Goal: Task Accomplishment & Management: Manage account settings

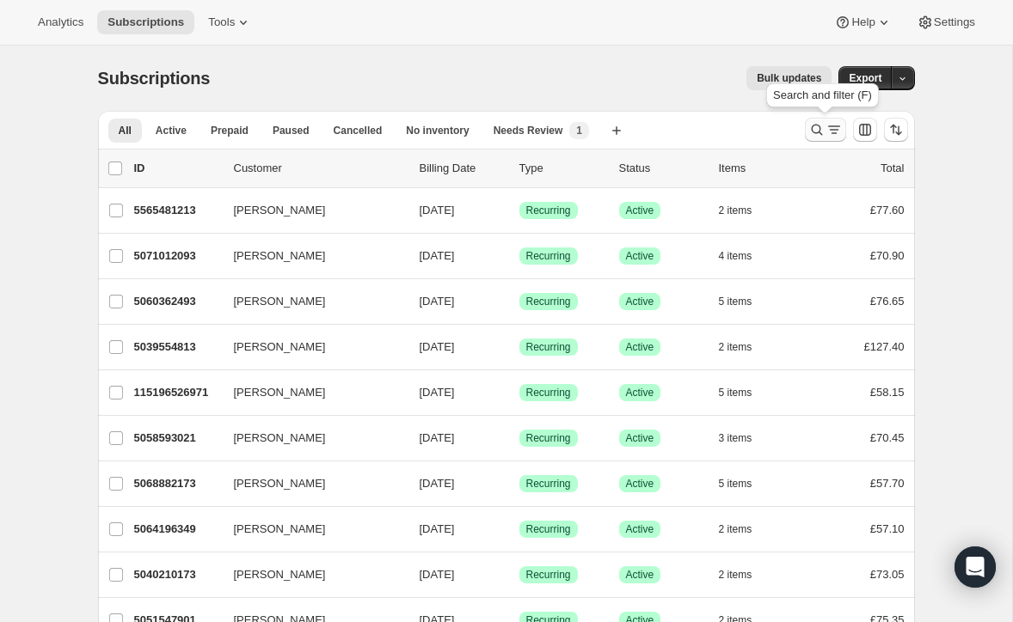
click at [816, 122] on icon "Search and filter results" at bounding box center [816, 129] width 17 height 17
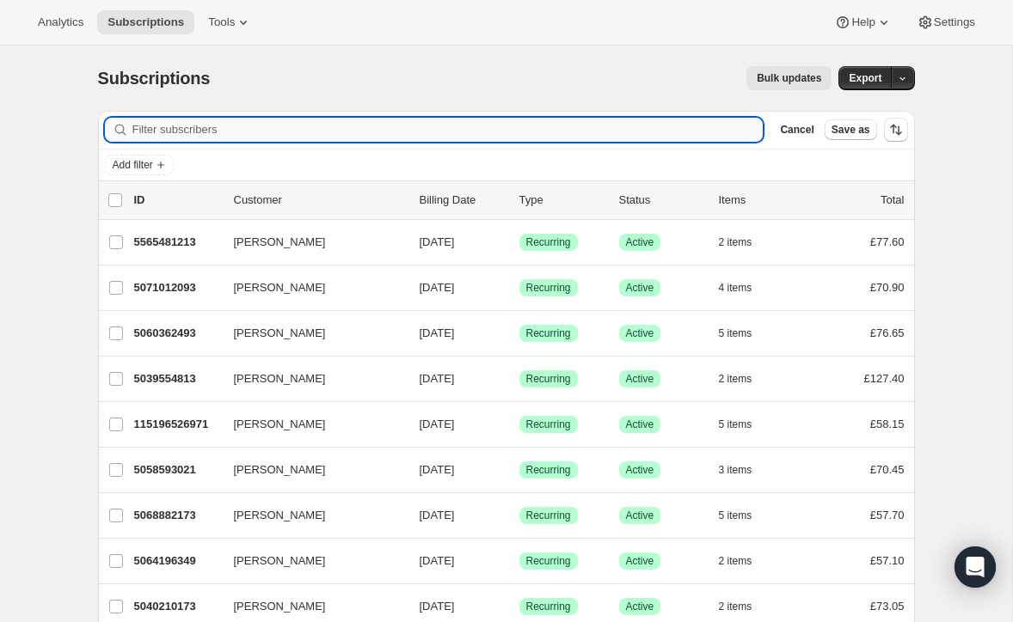
click at [278, 126] on input "Filter subscribers" at bounding box center [447, 130] width 631 height 24
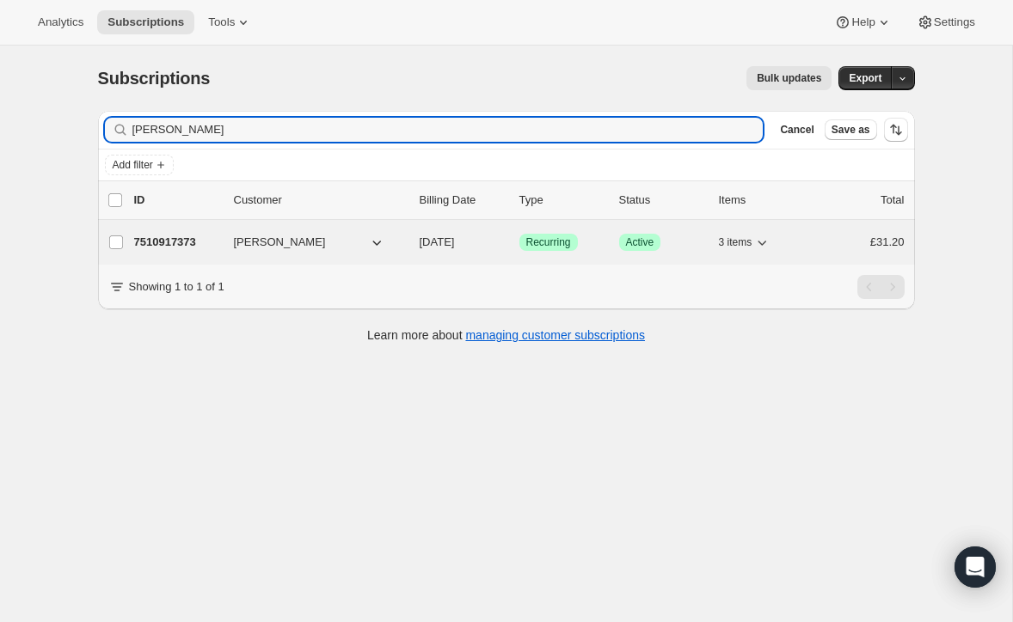
type input "[PERSON_NAME]"
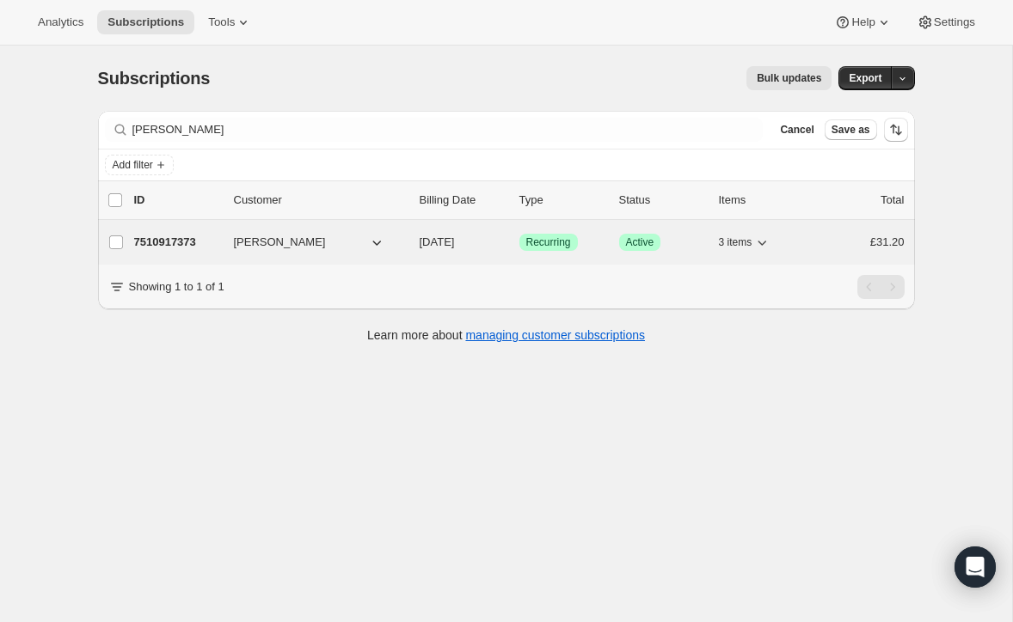
click at [188, 235] on p "7510917373" at bounding box center [177, 242] width 86 height 17
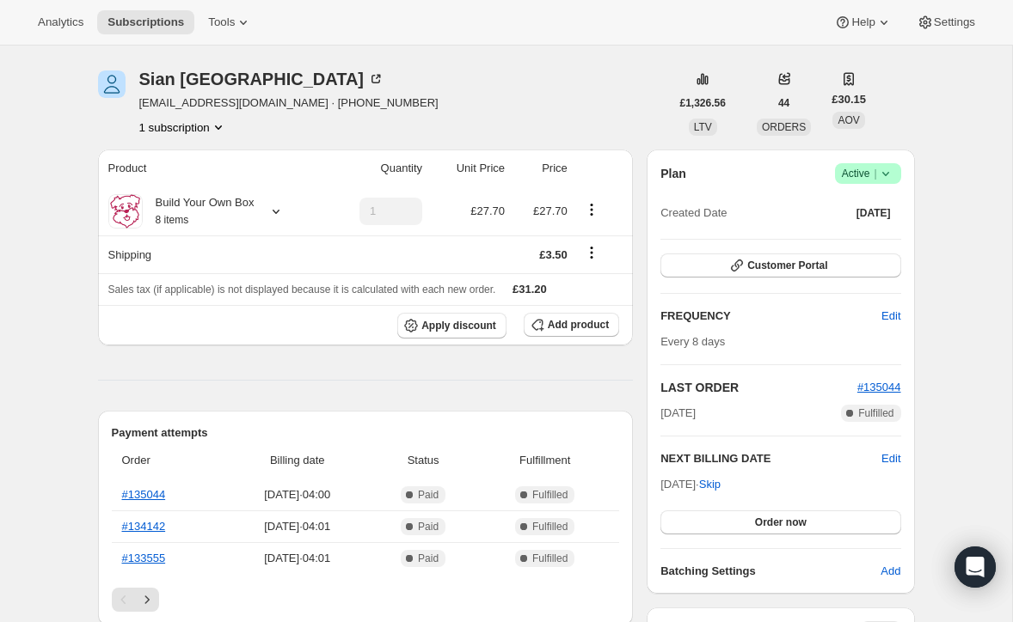
scroll to position [55, 0]
click at [853, 167] on span "Active |" at bounding box center [868, 172] width 52 height 17
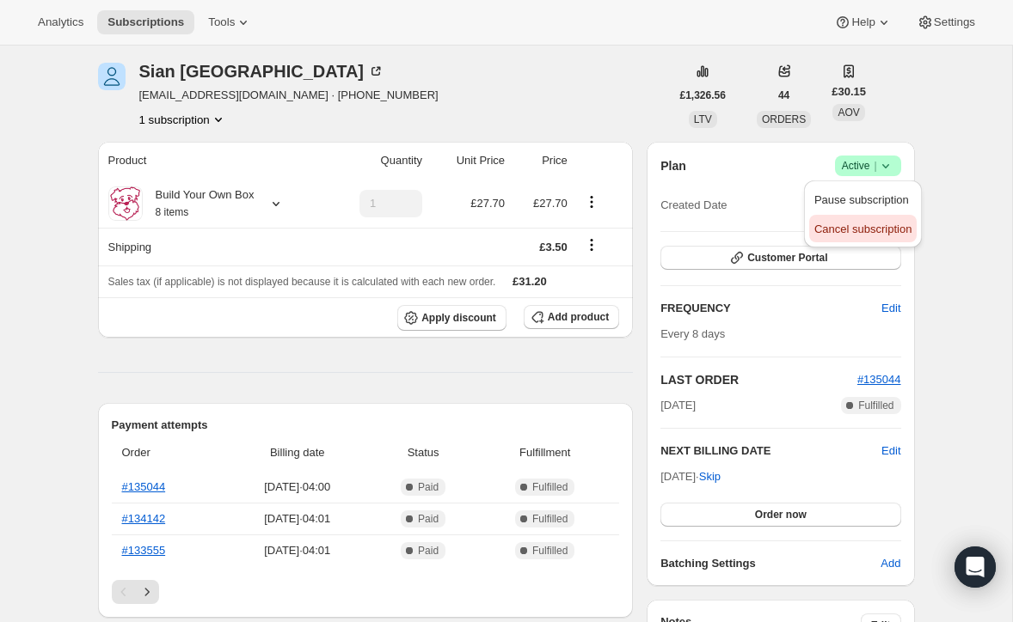
scroll to position [66, 0]
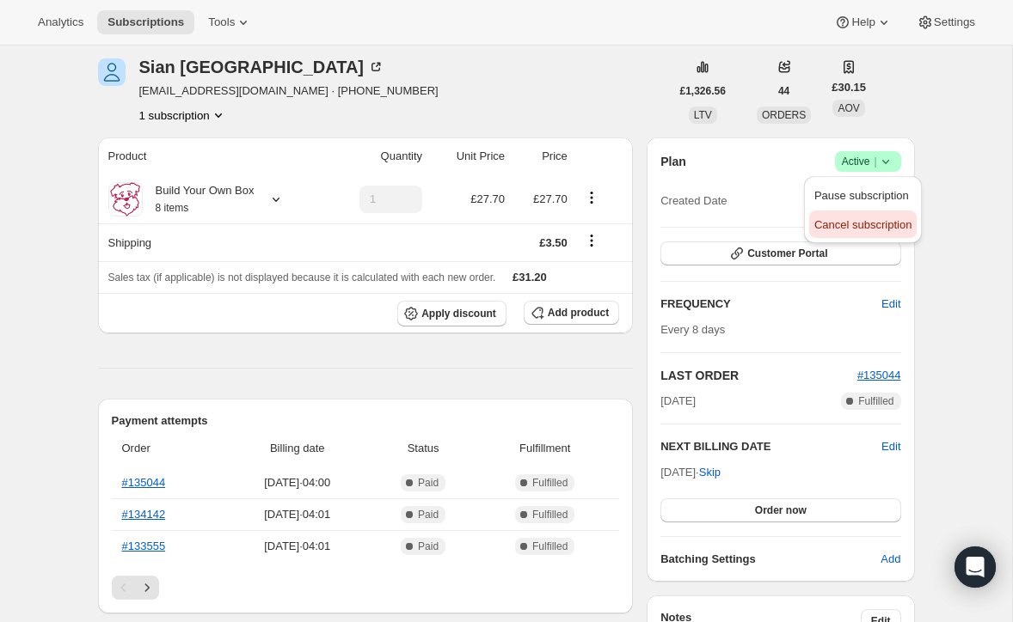
click at [854, 224] on span "Cancel subscription" at bounding box center [862, 224] width 97 height 13
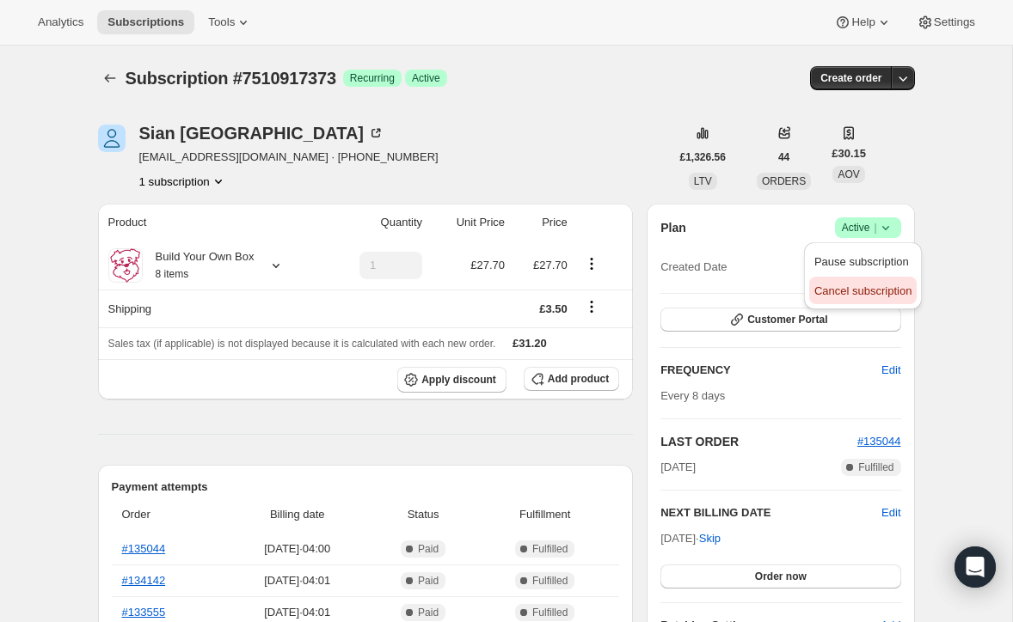
scroll to position [64, 0]
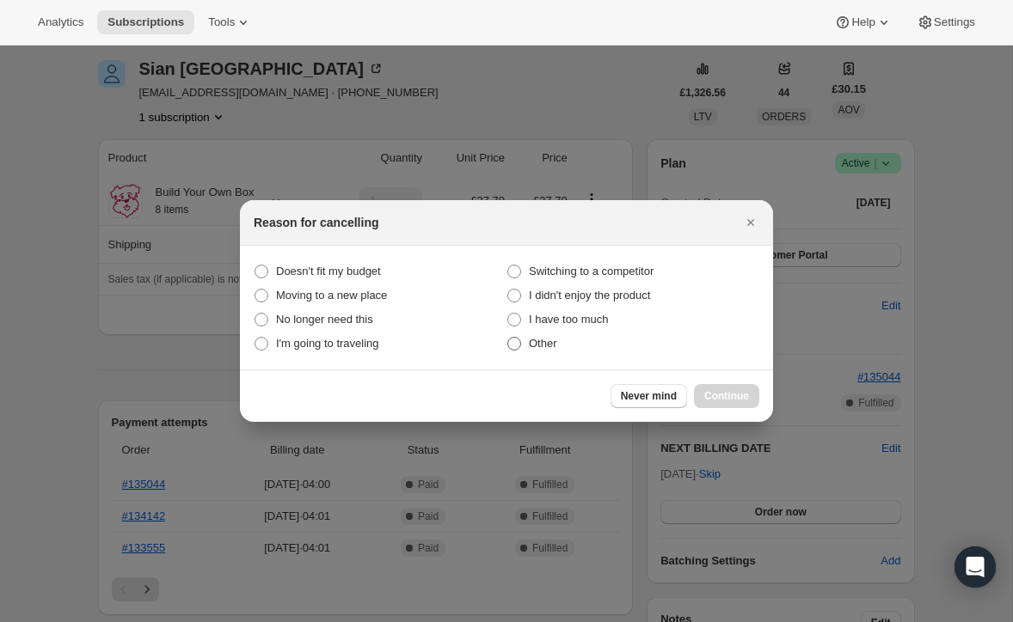
click at [514, 348] on span ":rbv:" at bounding box center [514, 344] width 14 height 14
click at [508, 338] on input "Other" at bounding box center [507, 337] width 1 height 1
radio input "true"
click at [723, 392] on span "Continue" at bounding box center [726, 396] width 45 height 14
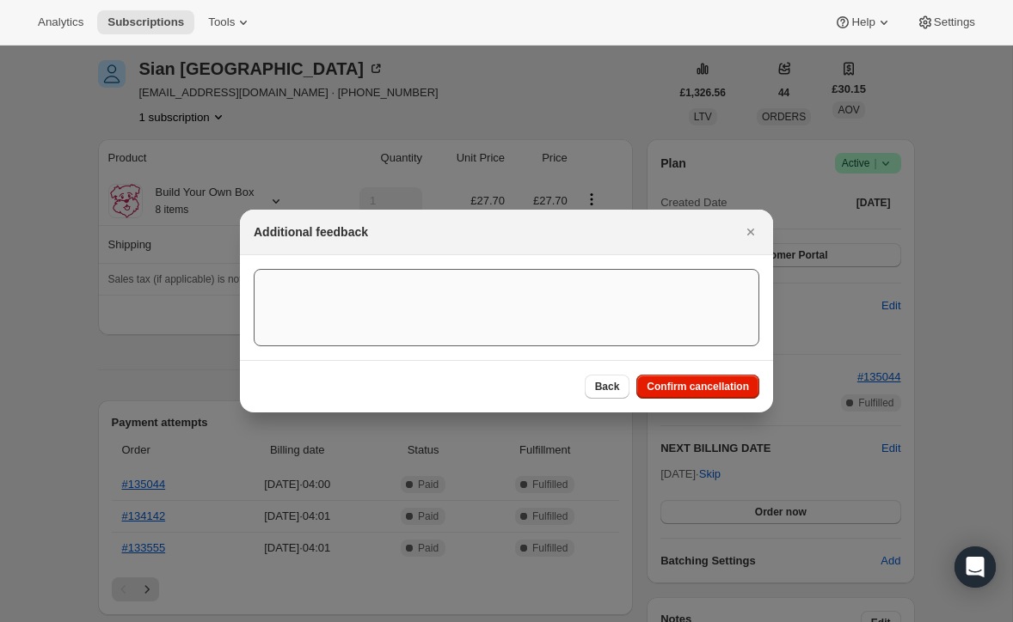
click at [717, 382] on span "Confirm cancellation" at bounding box center [697, 387] width 102 height 14
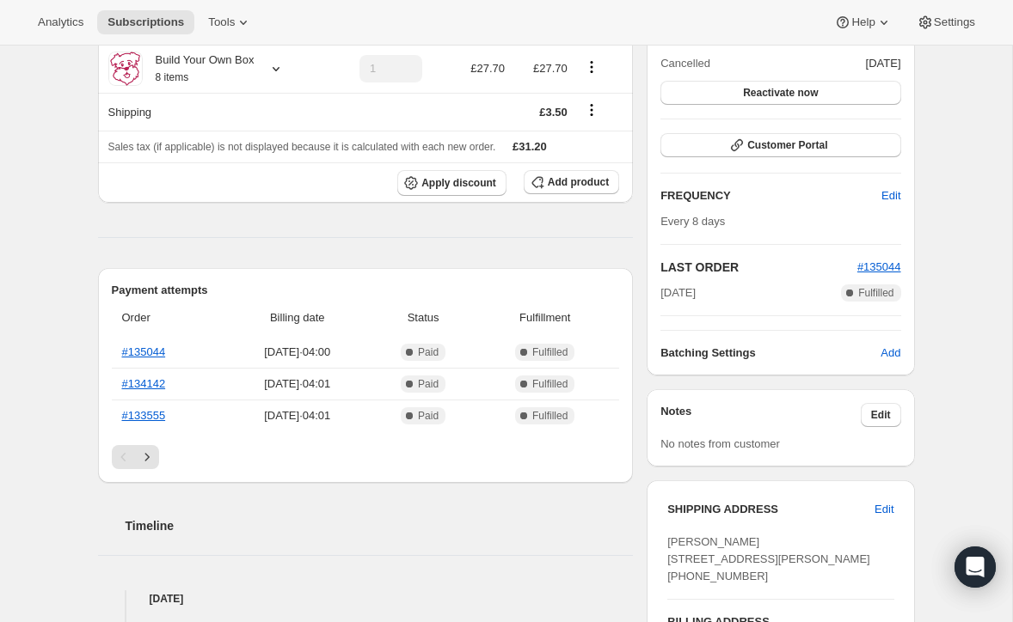
scroll to position [275, 0]
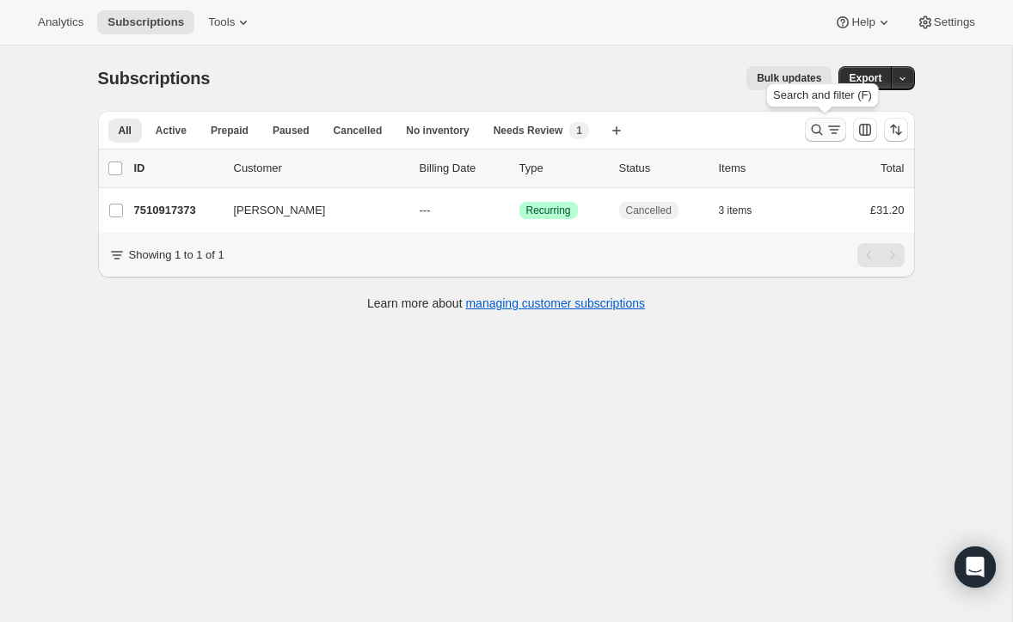
click at [812, 122] on icon "Search and filter results" at bounding box center [816, 129] width 17 height 17
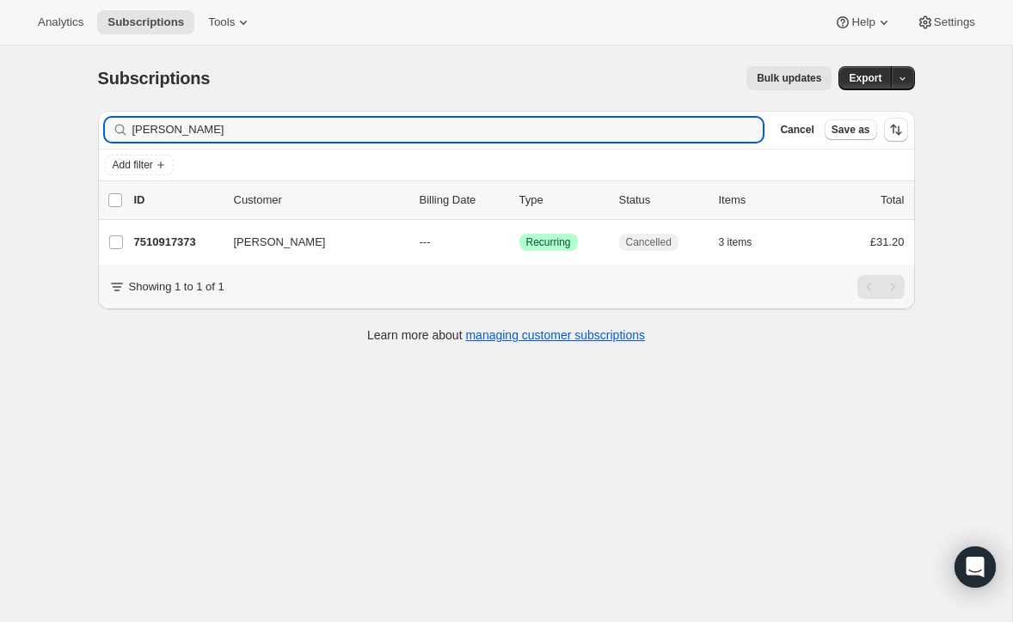
drag, startPoint x: 227, startPoint y: 137, endPoint x: 95, endPoint y: 120, distance: 133.4
click at [95, 120] on div "Filter subscribers [PERSON_NAME] Clear Cancel Save as Add filter 0 selected Upd…" at bounding box center [499, 229] width 830 height 264
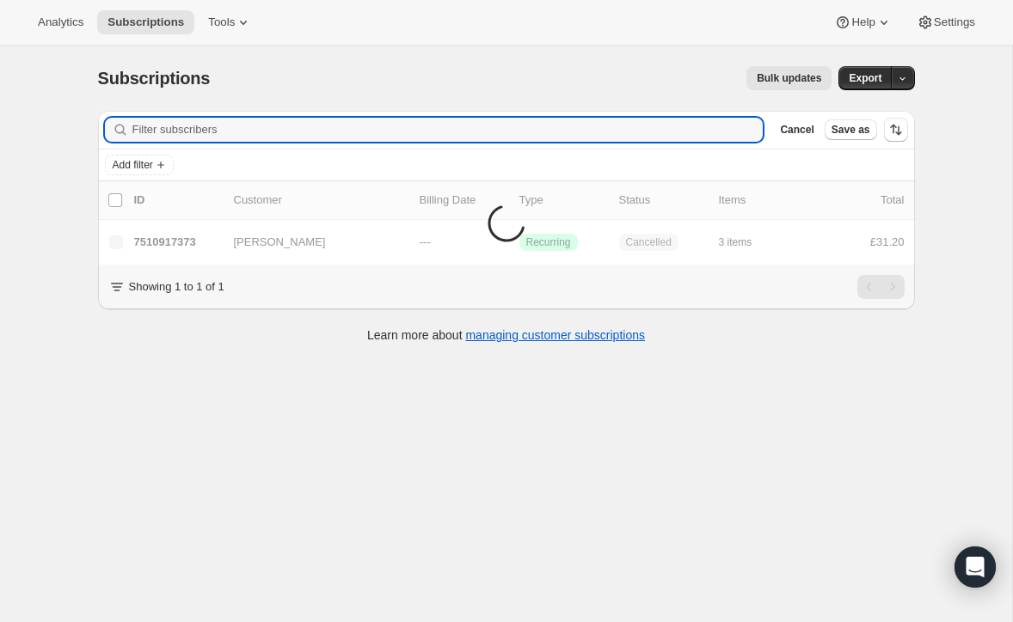
scroll to position [1, 0]
click at [219, 128] on input "Filter subscribers" at bounding box center [447, 129] width 631 height 24
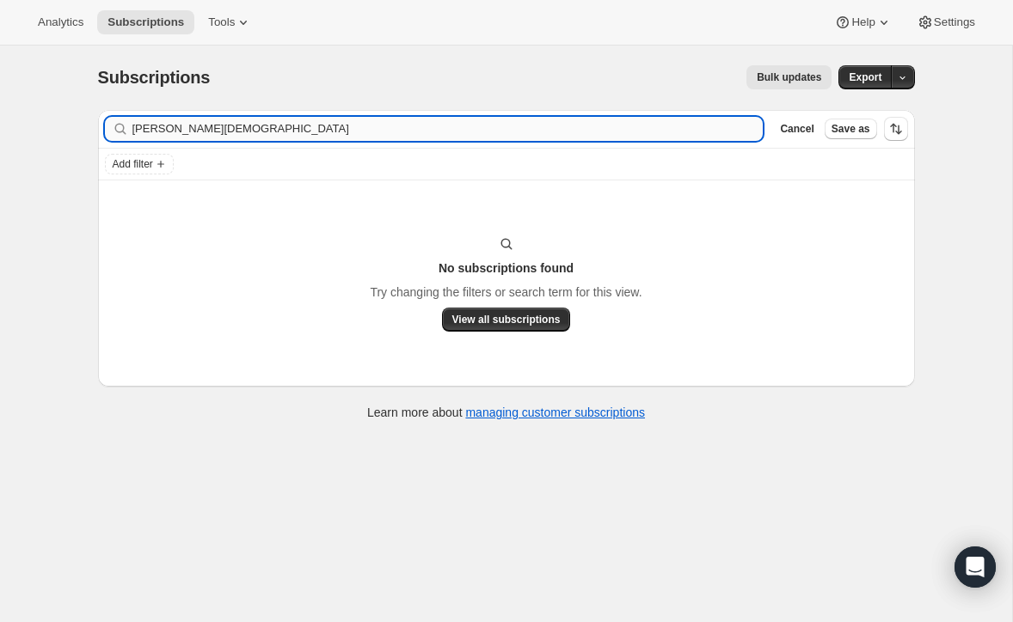
drag, startPoint x: 159, startPoint y: 130, endPoint x: 244, endPoint y: 131, distance: 85.1
click at [244, 131] on input "[PERSON_NAME][DEMOGRAPHIC_DATA]" at bounding box center [447, 129] width 631 height 24
type input "[PERSON_NAME] sculptor"
drag, startPoint x: 177, startPoint y: 131, endPoint x: 113, endPoint y: 130, distance: 63.6
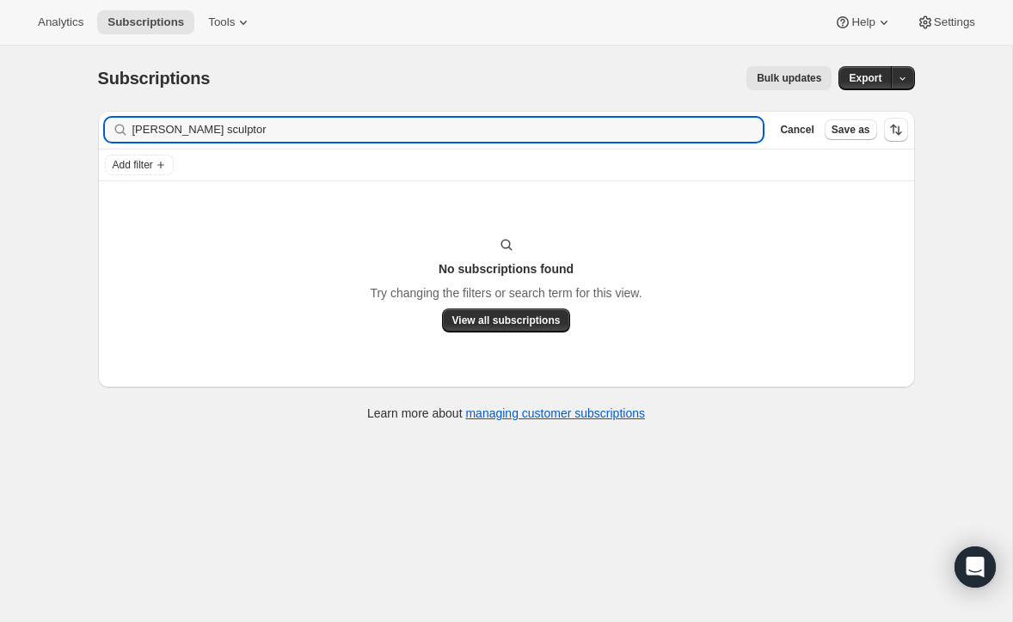
click at [113, 130] on div "[PERSON_NAME] sculptor [PERSON_NAME]" at bounding box center [434, 130] width 658 height 24
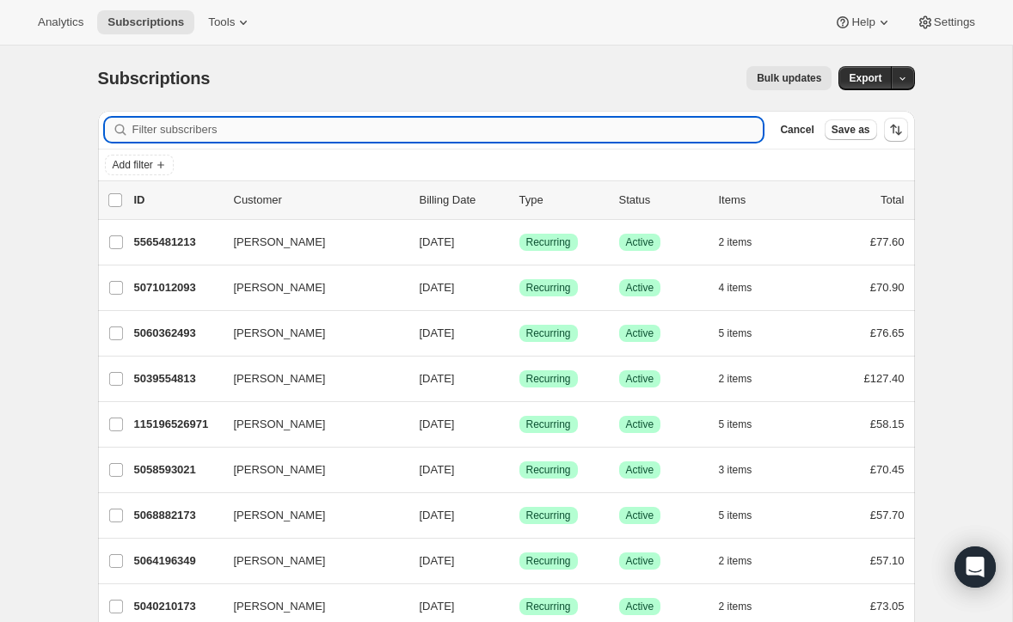
click at [186, 127] on input "Filter subscribers" at bounding box center [447, 130] width 631 height 24
paste input "[EMAIL_ADDRESS][DOMAIN_NAME]"
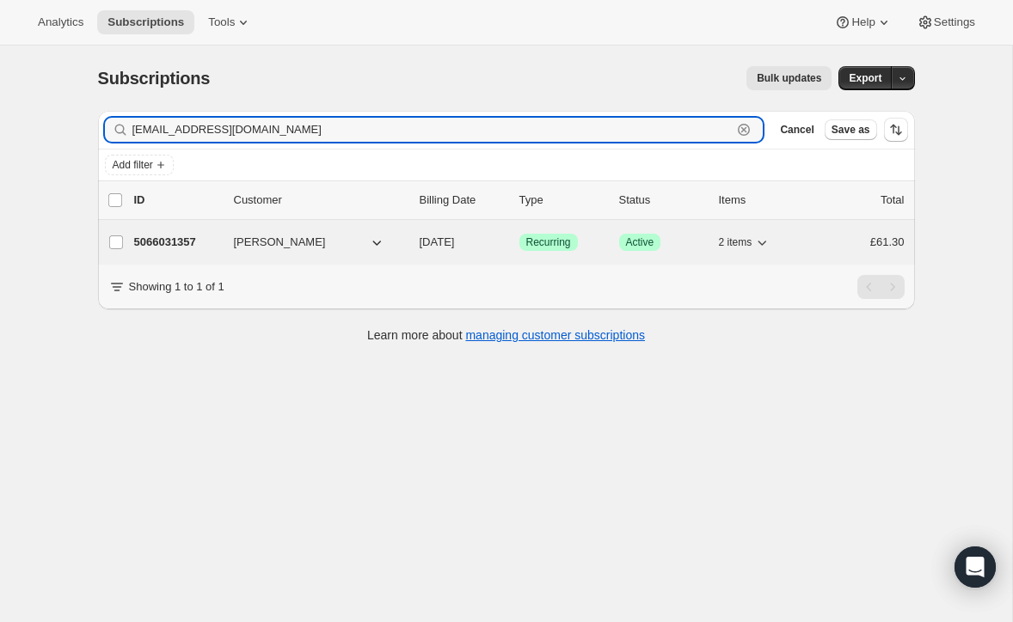
type input "[EMAIL_ADDRESS][DOMAIN_NAME]"
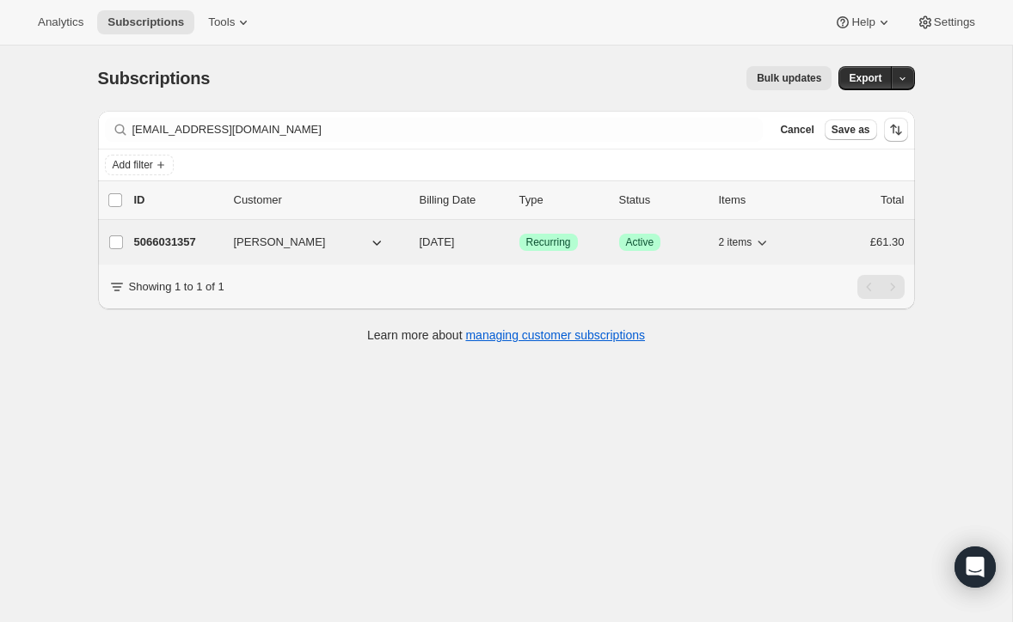
click at [188, 236] on p "5066031357" at bounding box center [177, 242] width 86 height 17
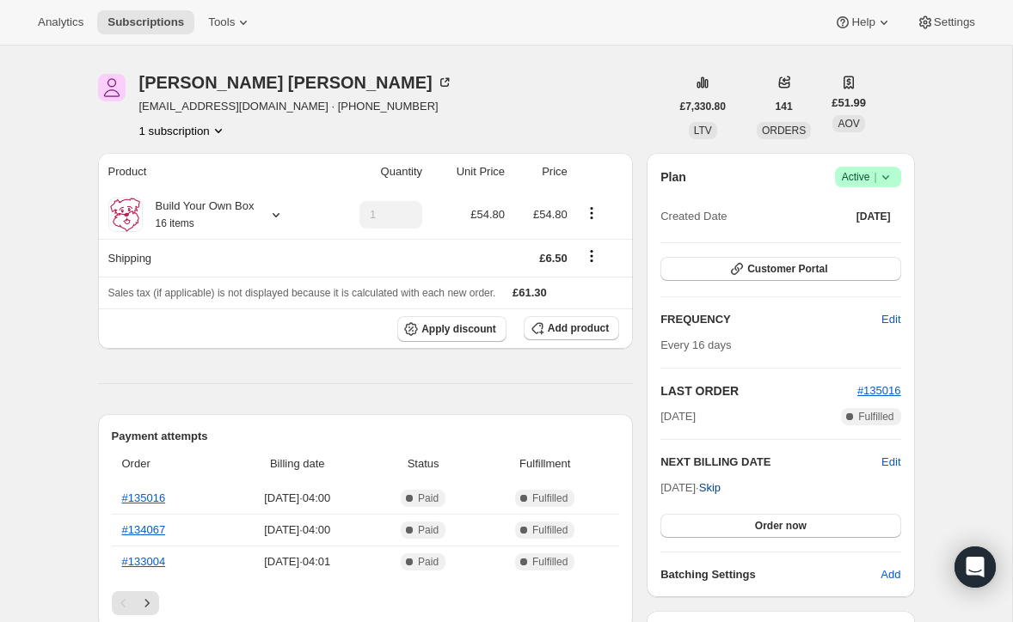
scroll to position [52, 0]
drag, startPoint x: 903, startPoint y: 392, endPoint x: 861, endPoint y: 391, distance: 42.1
click at [861, 391] on div "Plan Success Active | Created Date [DATE] Customer Portal FREQUENCY Edit Every …" at bounding box center [779, 374] width 267 height 444
click at [854, 171] on span "Active |" at bounding box center [868, 176] width 52 height 17
click at [851, 205] on span "Pause subscription" at bounding box center [861, 210] width 95 height 13
